Goal: Task Accomplishment & Management: Use online tool/utility

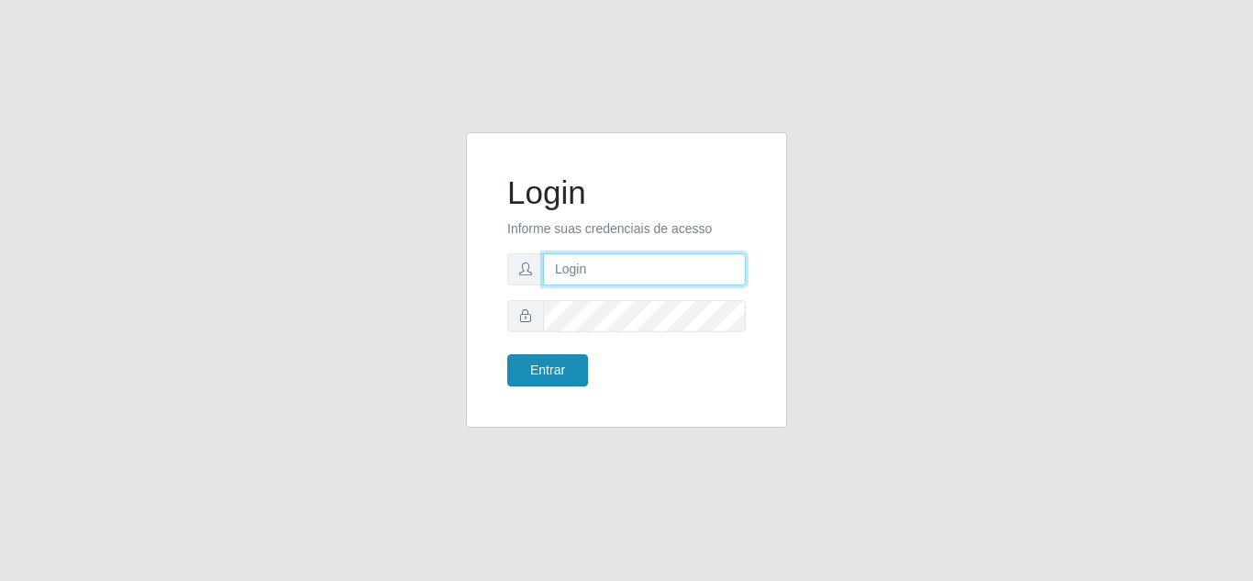
type input "joaopaulo@red5"
click at [559, 375] on button "Entrar" at bounding box center [547, 370] width 81 height 32
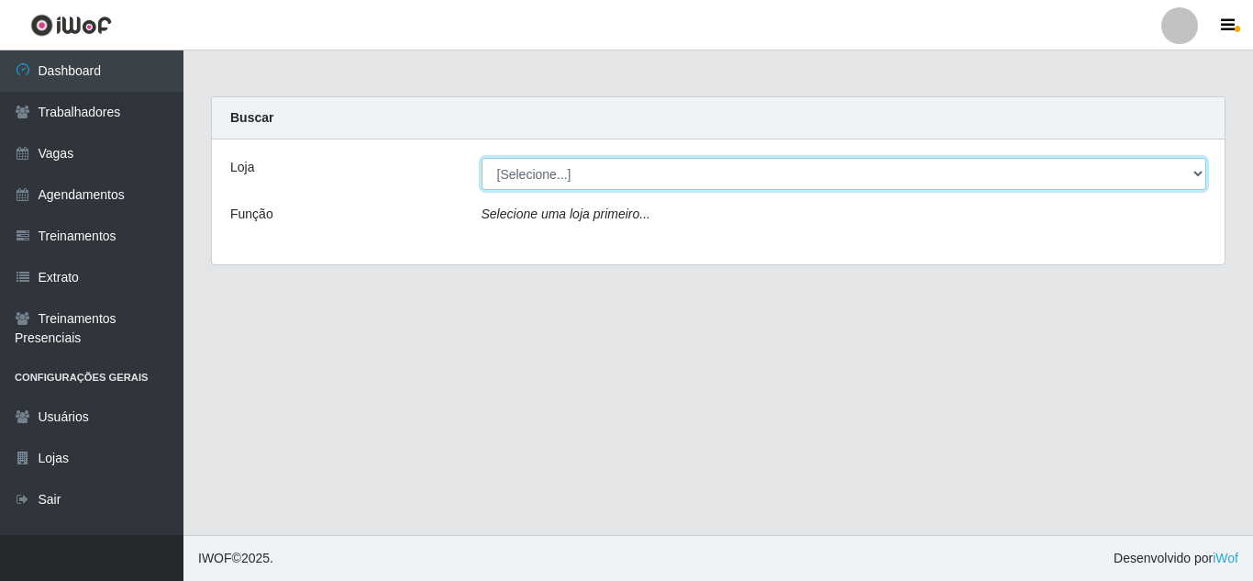
click at [984, 175] on select "[Selecione...] Rede Compras Supermercados - LOJA 5" at bounding box center [845, 174] width 726 height 32
select select "397"
click at [482, 158] on select "[Selecione...] Rede Compras Supermercados - LOJA 5" at bounding box center [845, 174] width 726 height 32
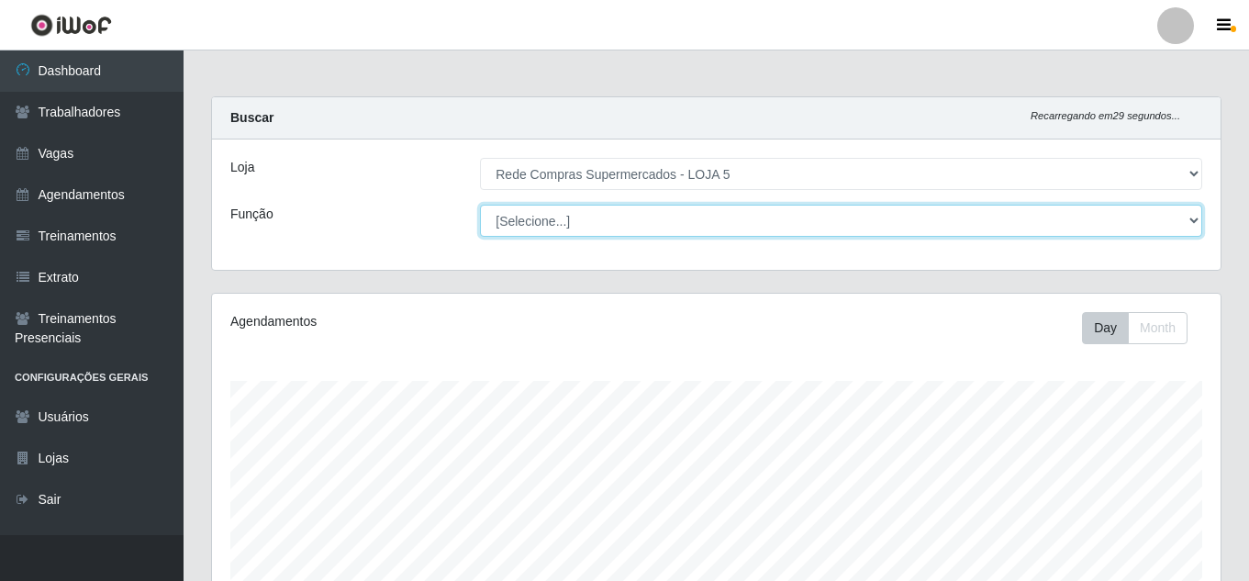
click at [702, 222] on select "[Selecione...] ASG ASG + ASG ++ Auxiliar de Depósito Auxiliar de Depósito + Aux…" at bounding box center [841, 221] width 722 height 32
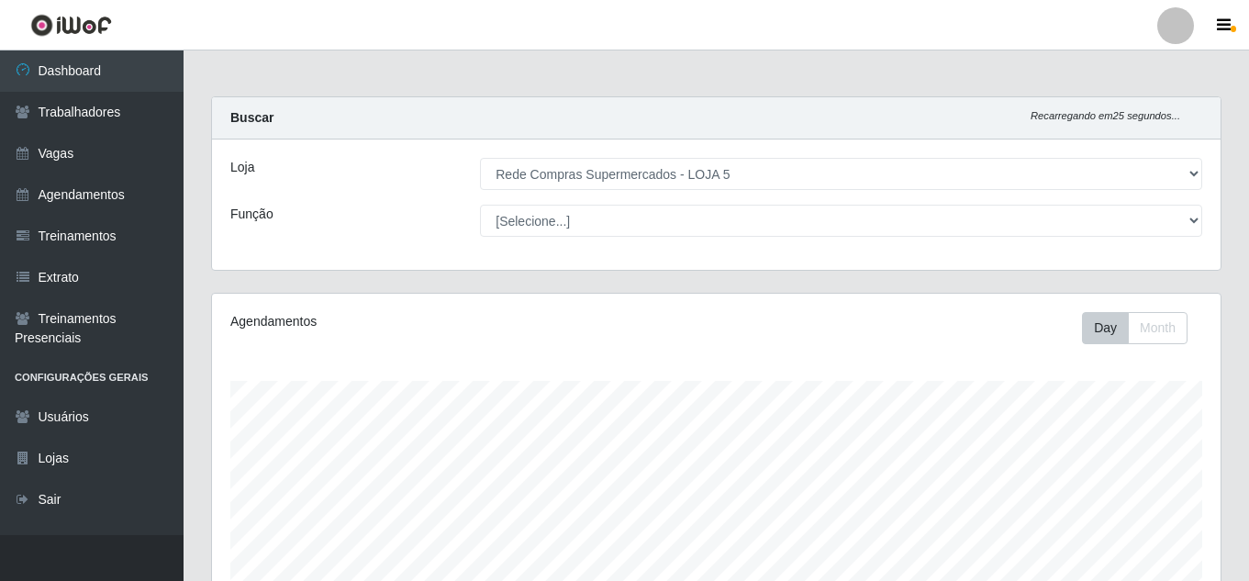
click at [439, 217] on div "Função" at bounding box center [342, 221] width 250 height 32
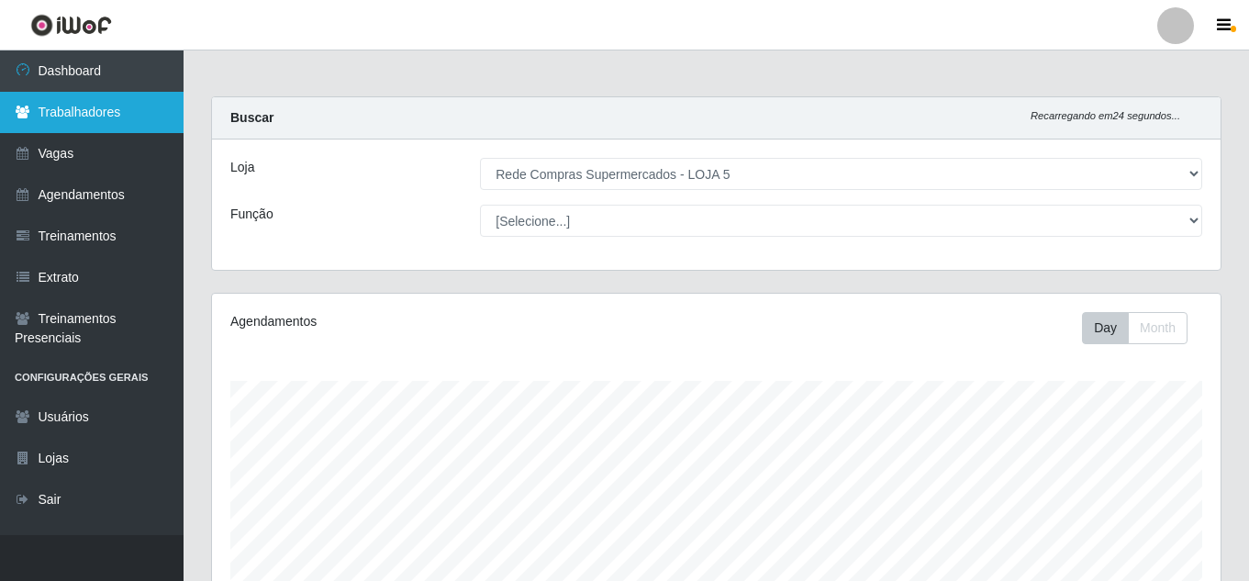
click at [94, 119] on link "Trabalhadores" at bounding box center [91, 112] width 183 height 41
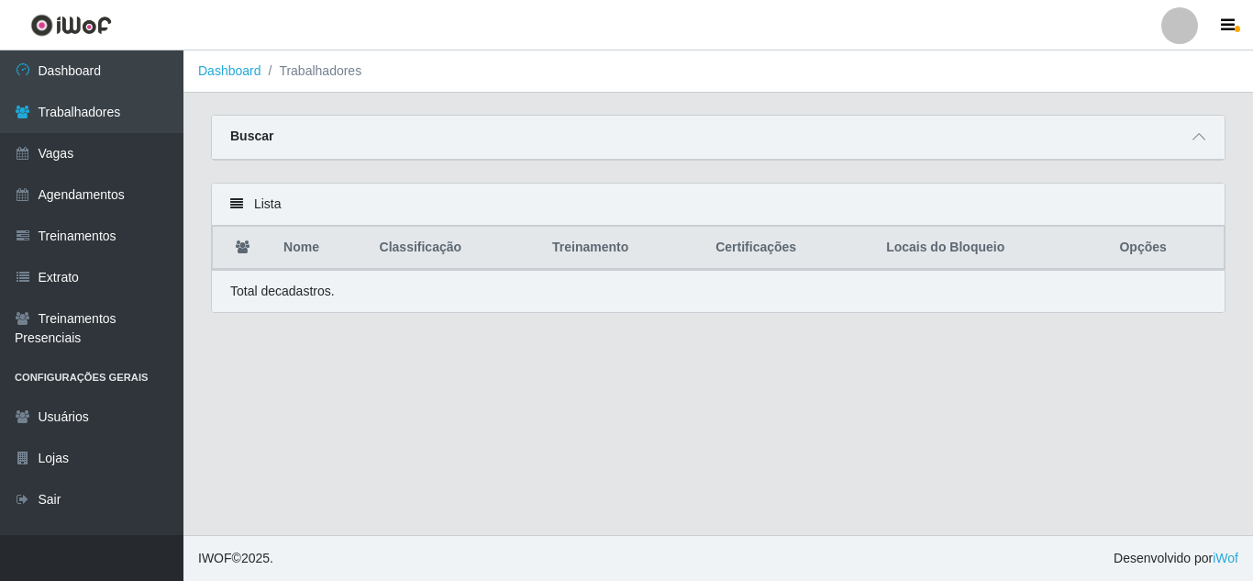
click at [347, 139] on div "Buscar" at bounding box center [718, 138] width 1013 height 44
click at [1046, 147] on div "Buscar" at bounding box center [718, 138] width 1013 height 44
click at [1205, 141] on icon at bounding box center [1199, 136] width 13 height 13
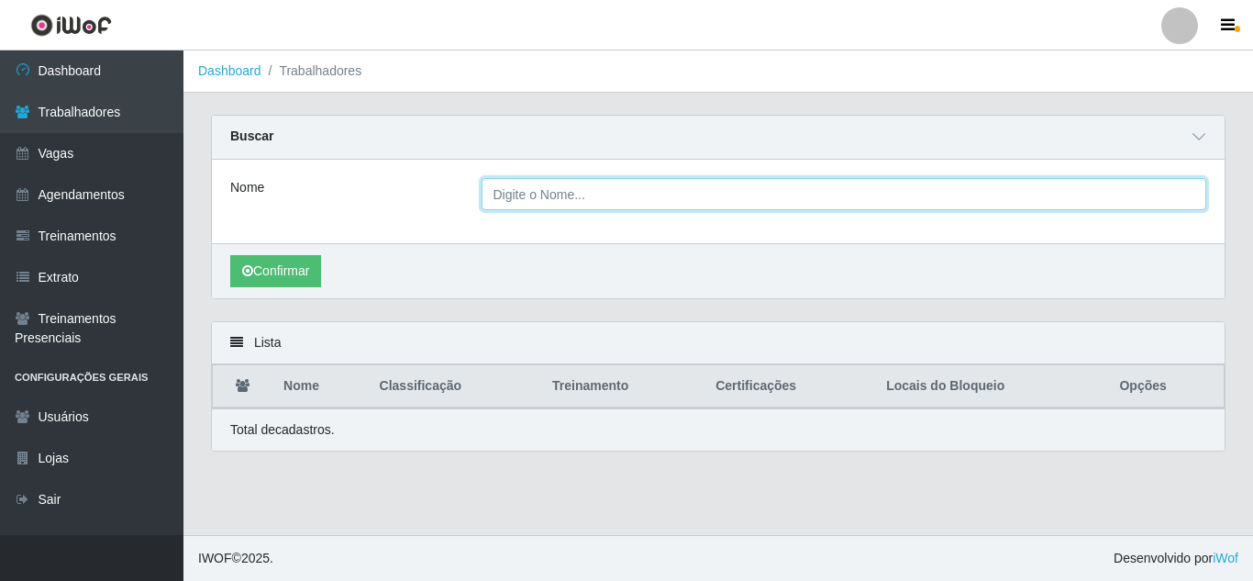
click at [547, 200] on input "Nome" at bounding box center [845, 194] width 726 height 32
type input "[PERSON_NAME]"
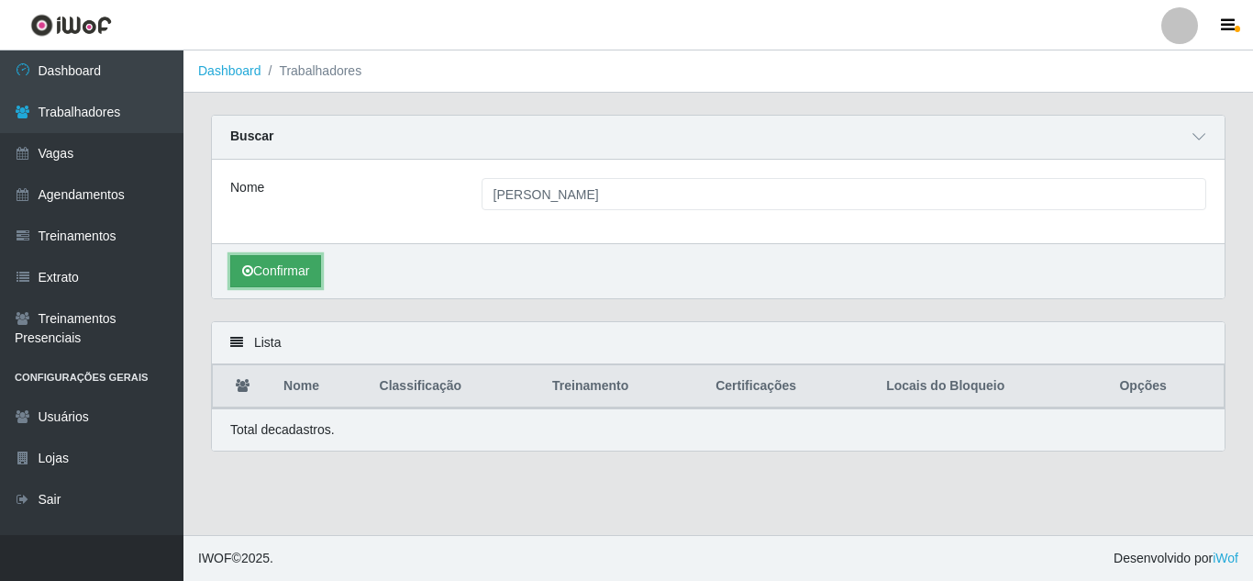
click at [278, 278] on button "Confirmar" at bounding box center [275, 271] width 91 height 32
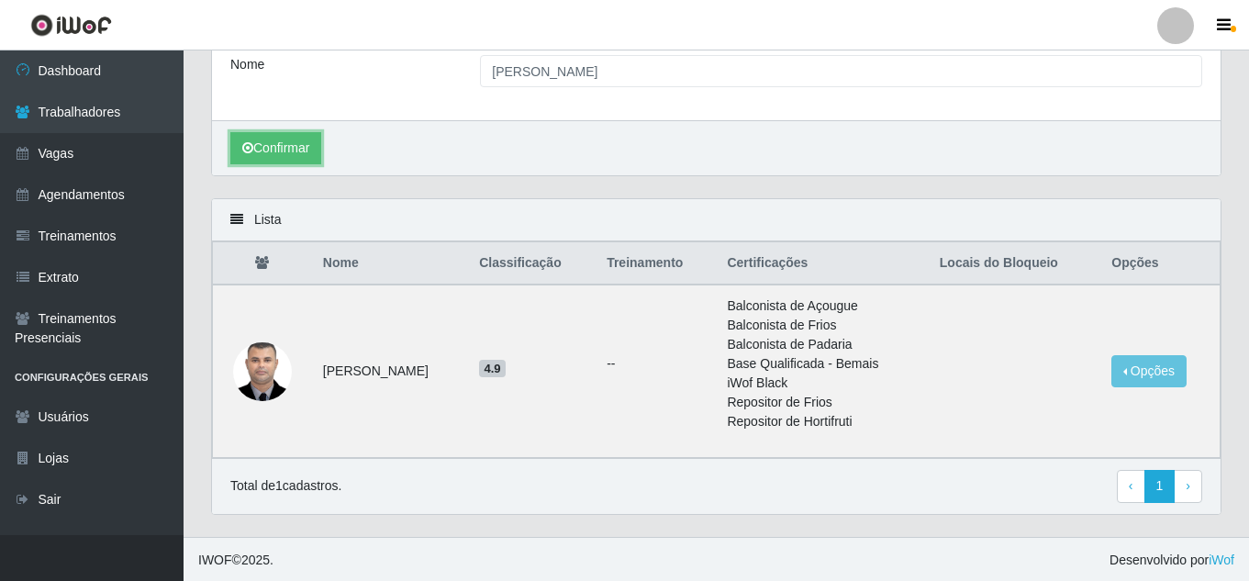
scroll to position [126, 0]
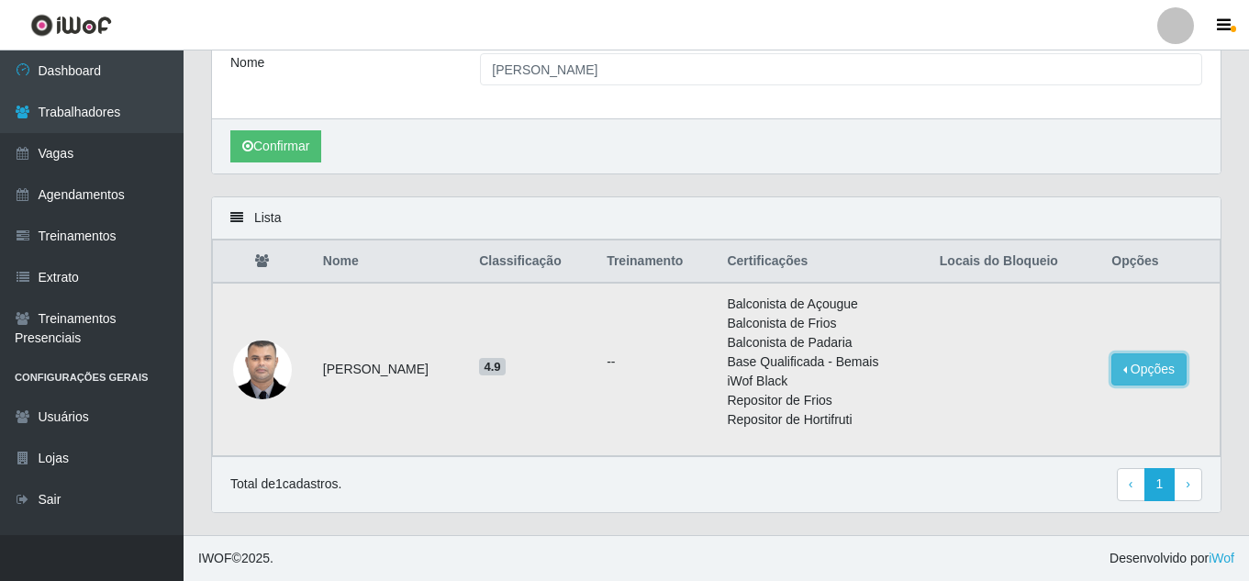
click at [1160, 375] on button "Opções" at bounding box center [1148, 369] width 75 height 32
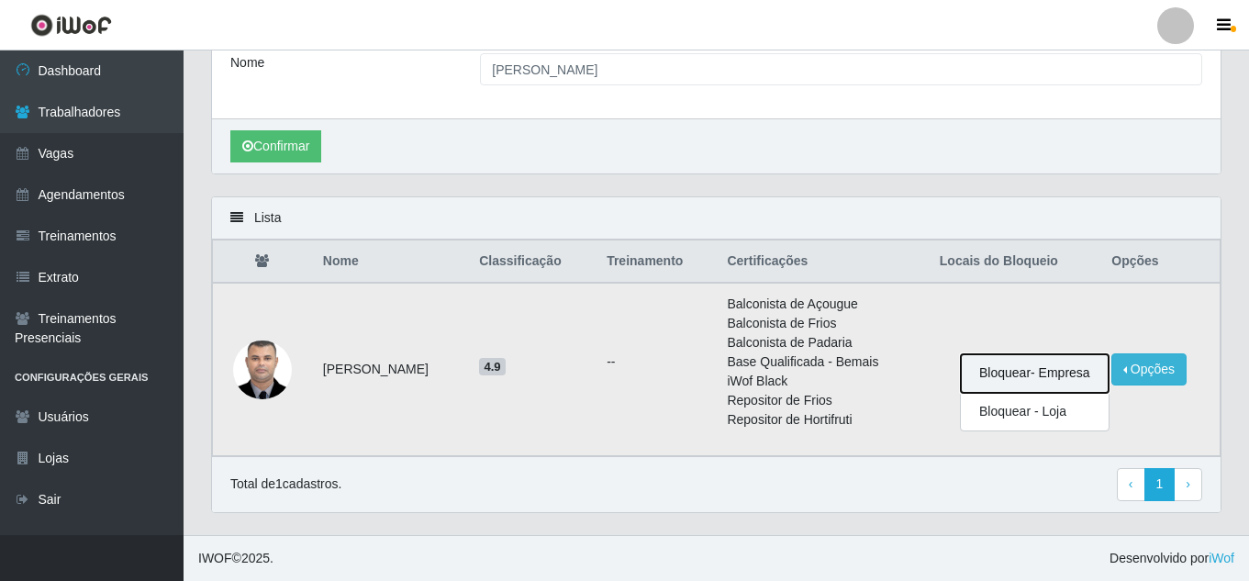
click at [1032, 378] on button "Bloquear - Empresa" at bounding box center [1035, 373] width 148 height 39
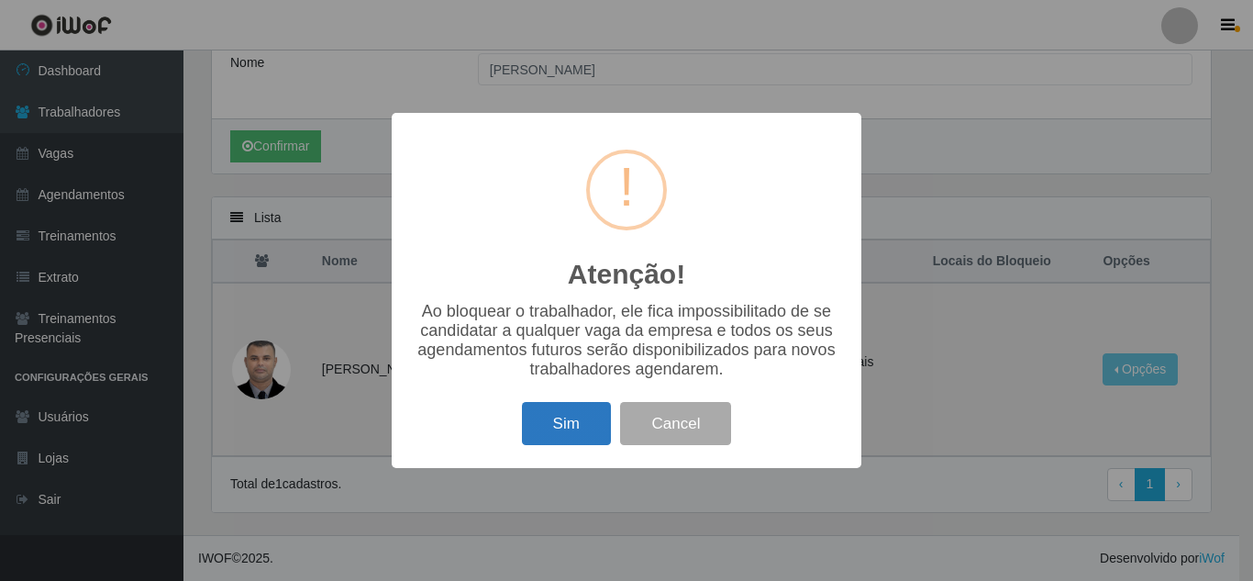
click at [564, 419] on button "Sim" at bounding box center [566, 423] width 89 height 43
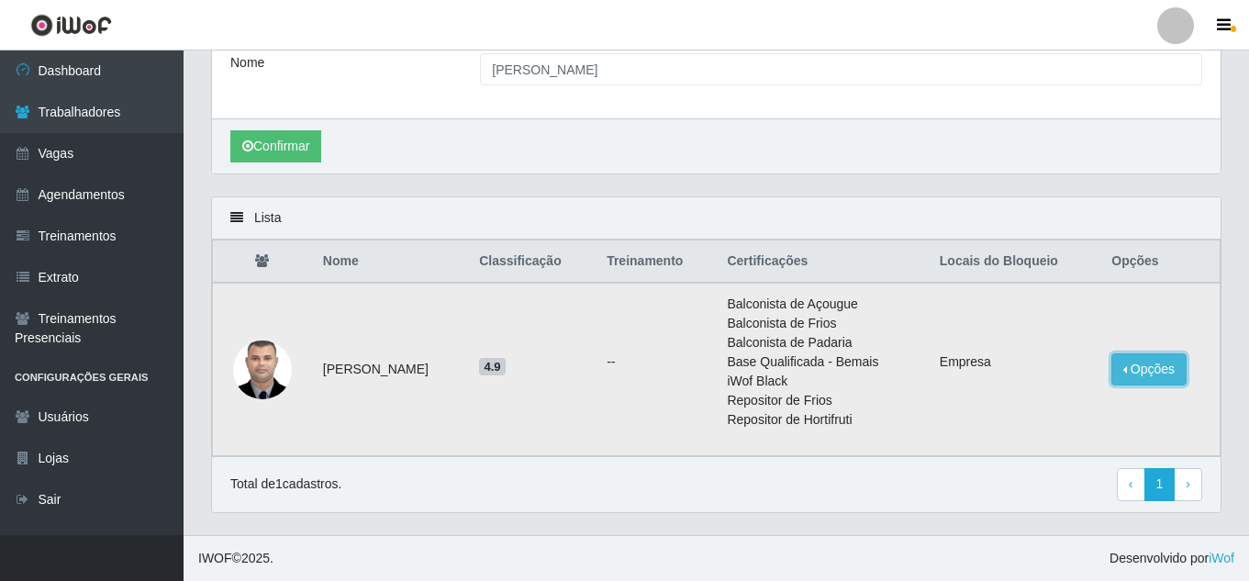
click at [1149, 367] on button "Opções" at bounding box center [1148, 369] width 75 height 32
